Goal: Communication & Community: Connect with others

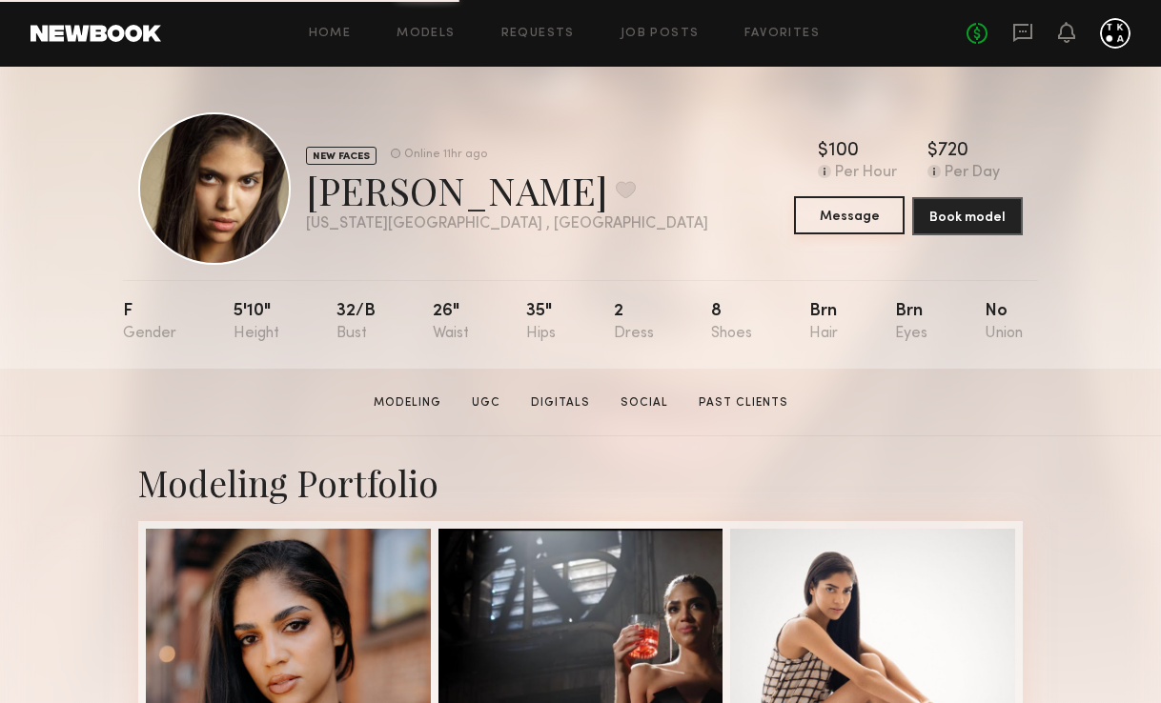
click at [849, 225] on button "Message" at bounding box center [849, 215] width 111 height 38
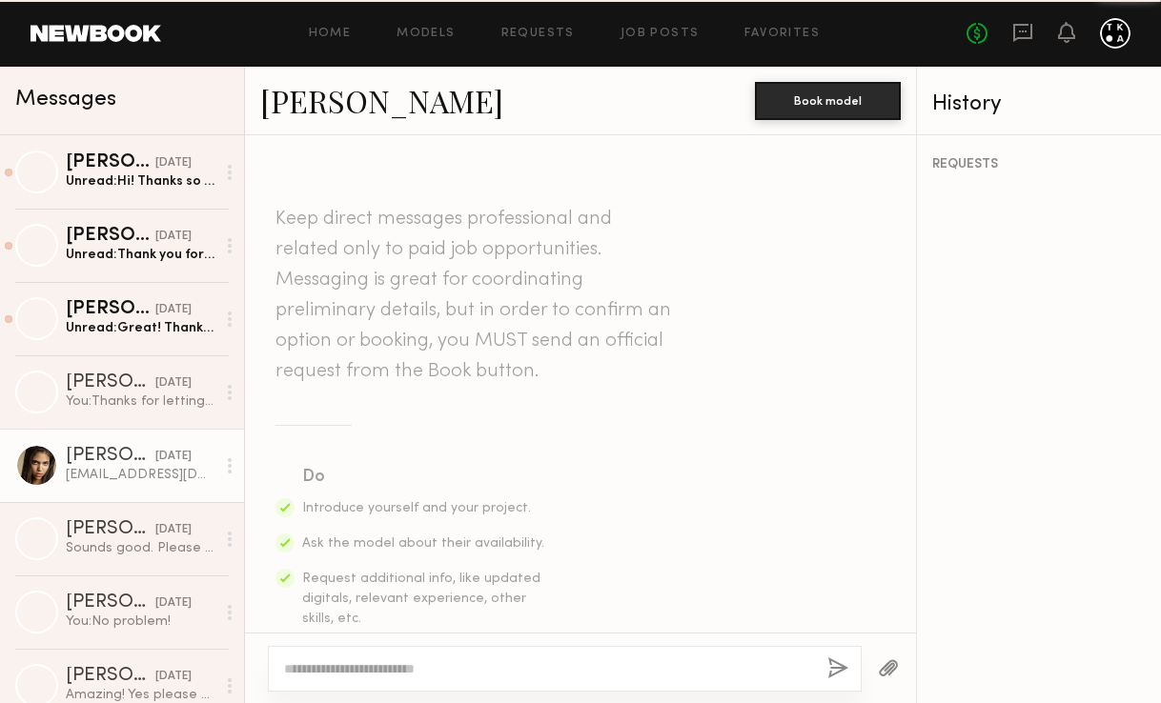
scroll to position [2374, 0]
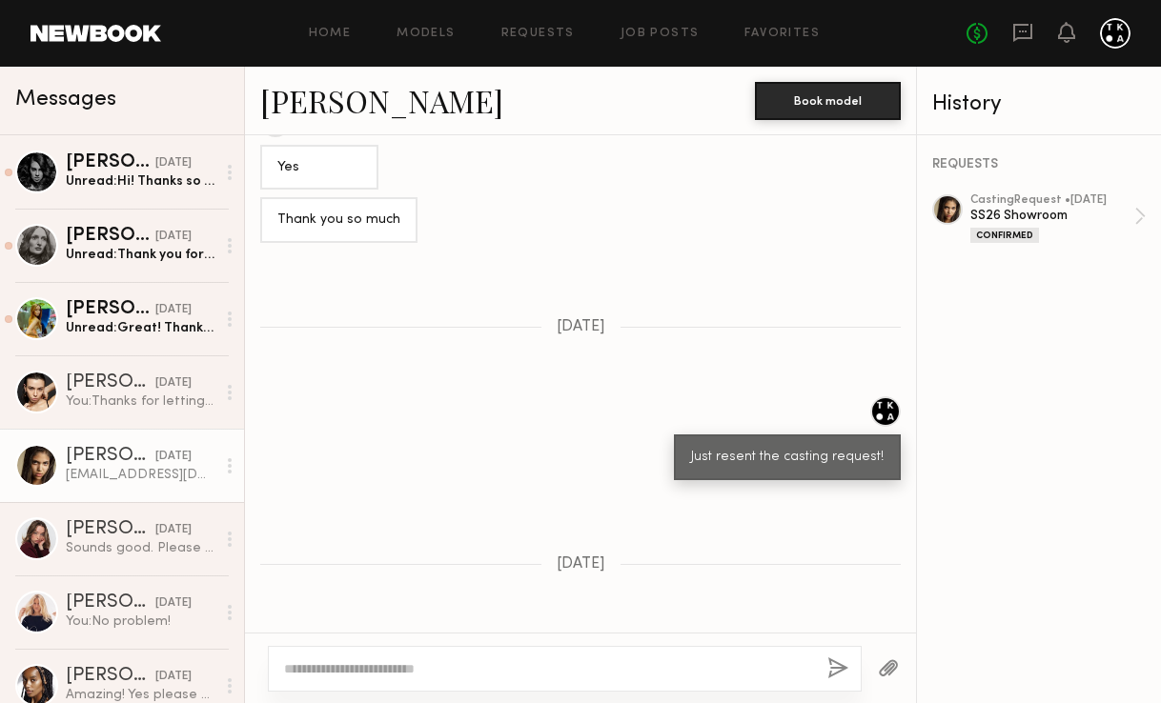
drag, startPoint x: 445, startPoint y: 595, endPoint x: 278, endPoint y: 587, distance: 166.9
click at [278, 634] on div "[EMAIL_ADDRESS][DOMAIN_NAME]" at bounding box center [391, 657] width 263 height 46
copy div "[EMAIL_ADDRESS][DOMAIN_NAME]"
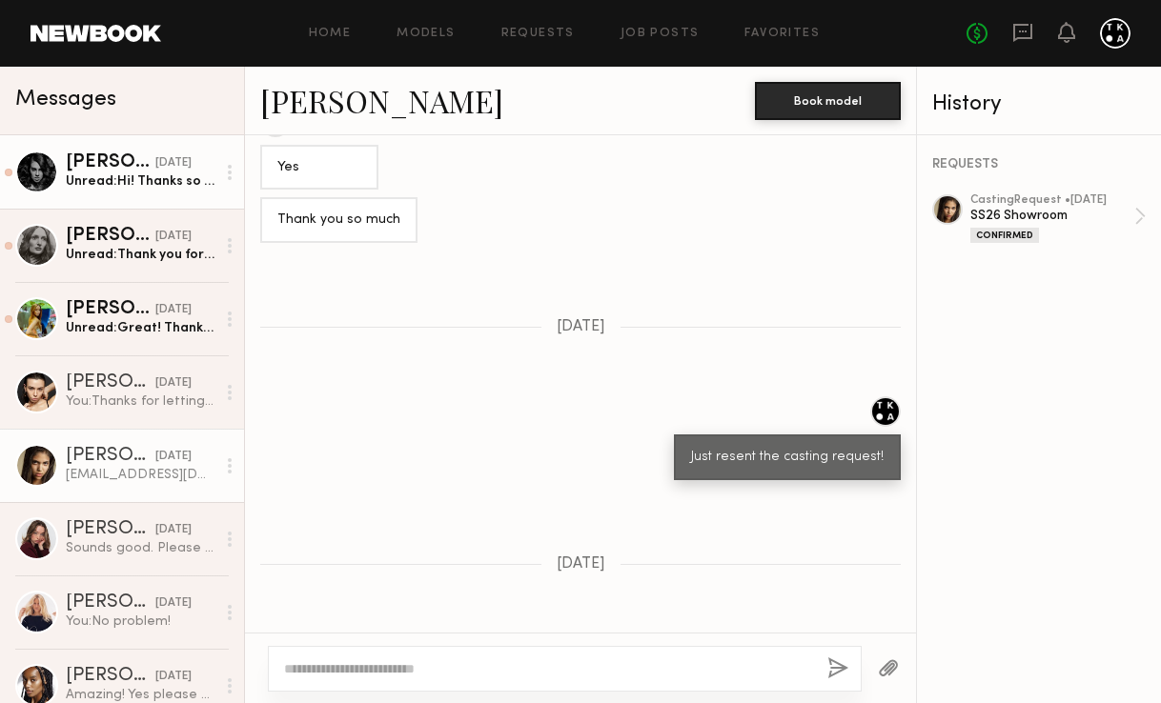
click at [139, 177] on div "Unread: Hi! Thanks so much for letting me know, I’m sad but I completely unders…" at bounding box center [141, 181] width 150 height 18
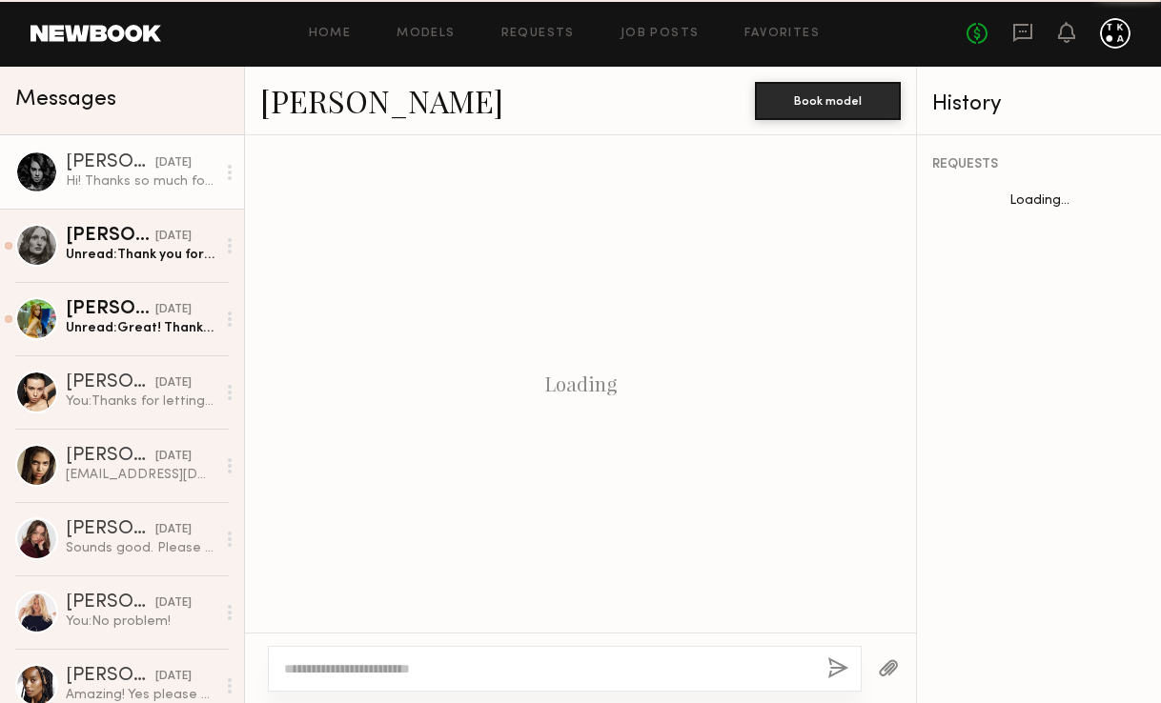
scroll to position [1053, 0]
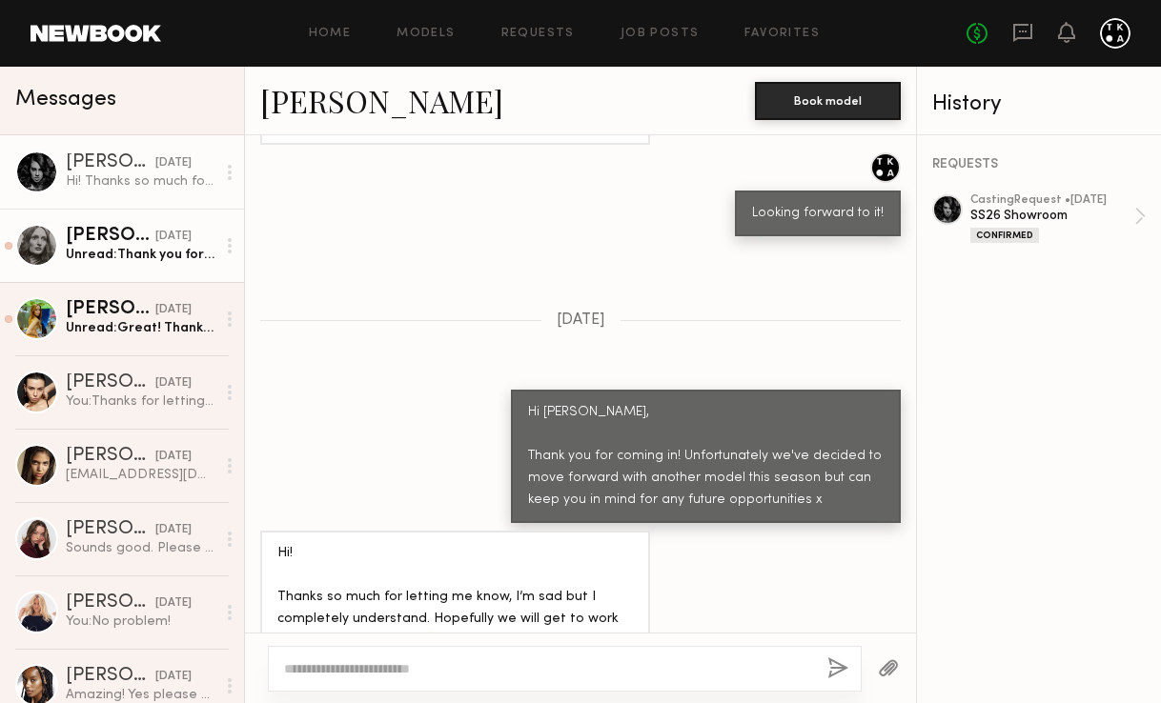
click at [155, 242] on div "[DATE]" at bounding box center [173, 237] width 36 height 18
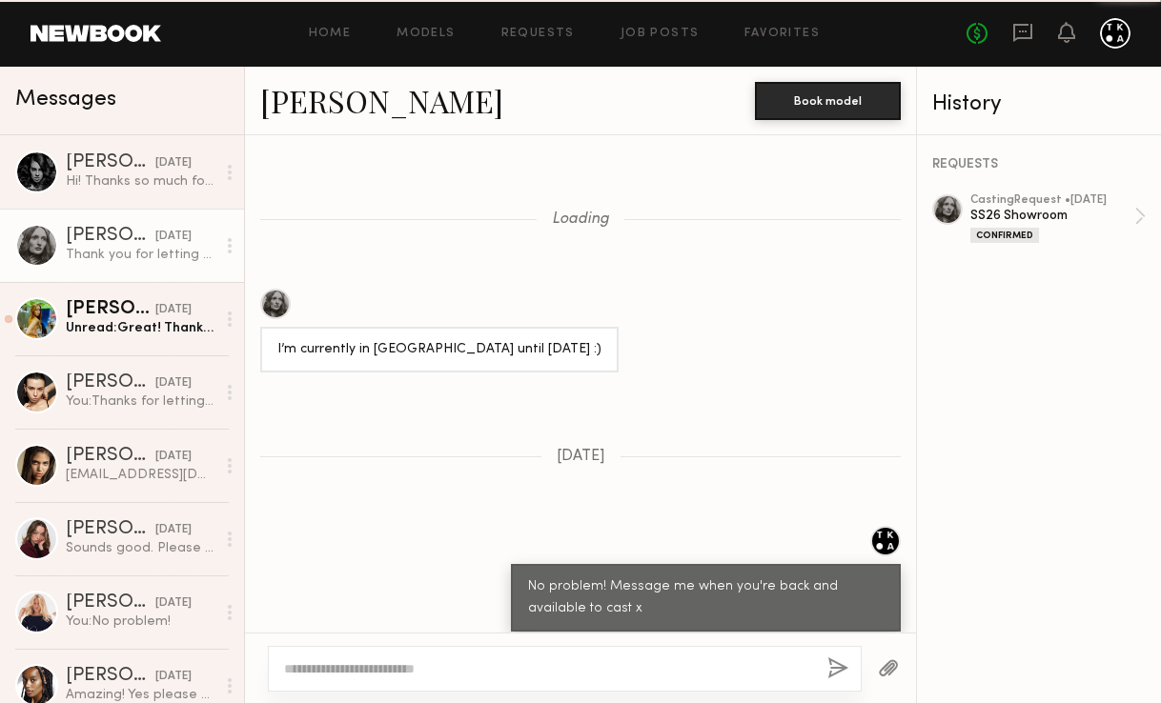
scroll to position [1256, 0]
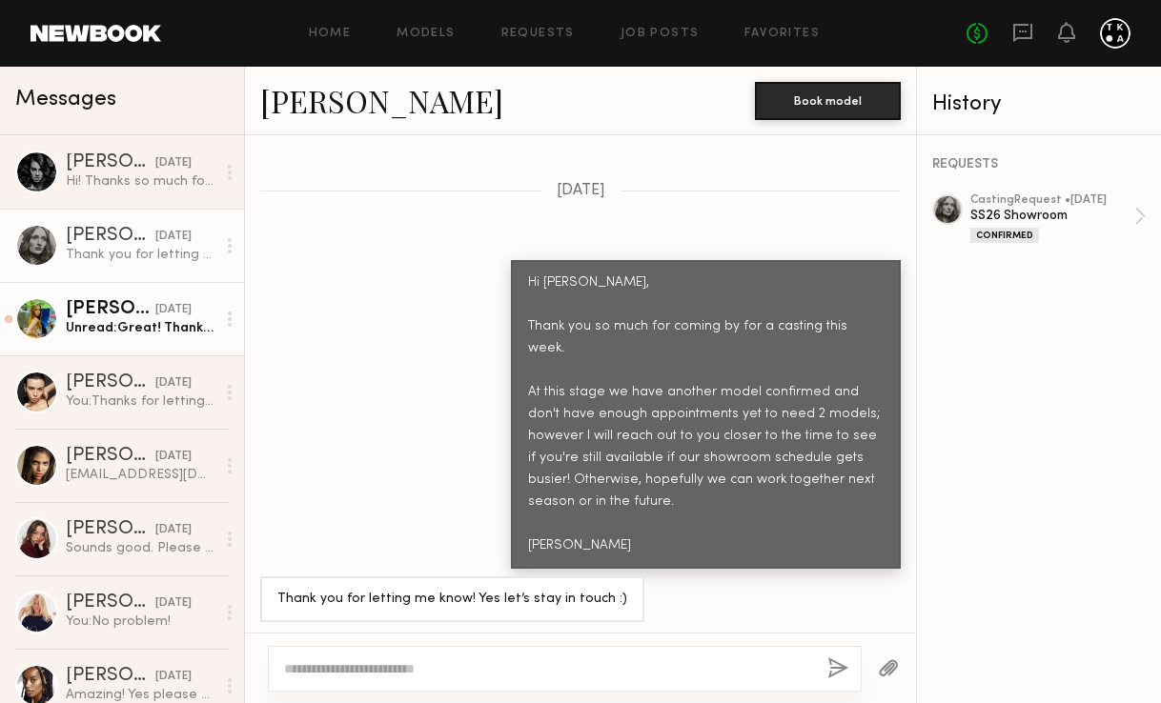
click at [155, 316] on div "[DATE]" at bounding box center [173, 310] width 36 height 18
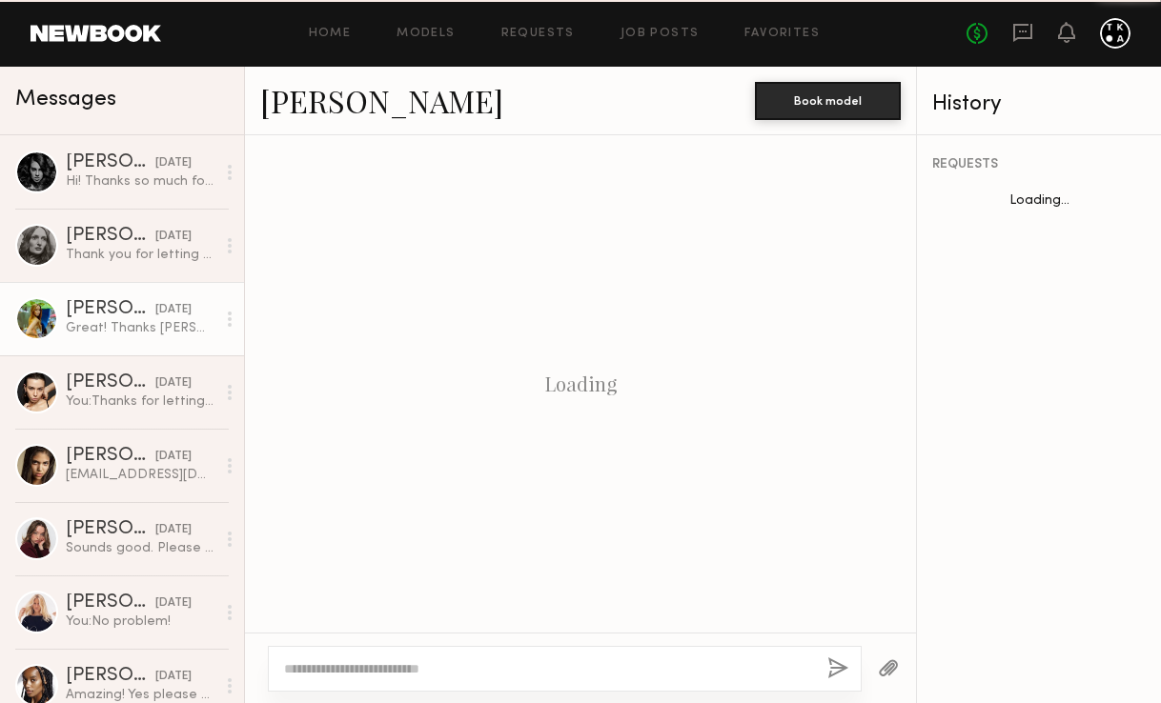
scroll to position [2445, 0]
